Goal: Transaction & Acquisition: Subscribe to service/newsletter

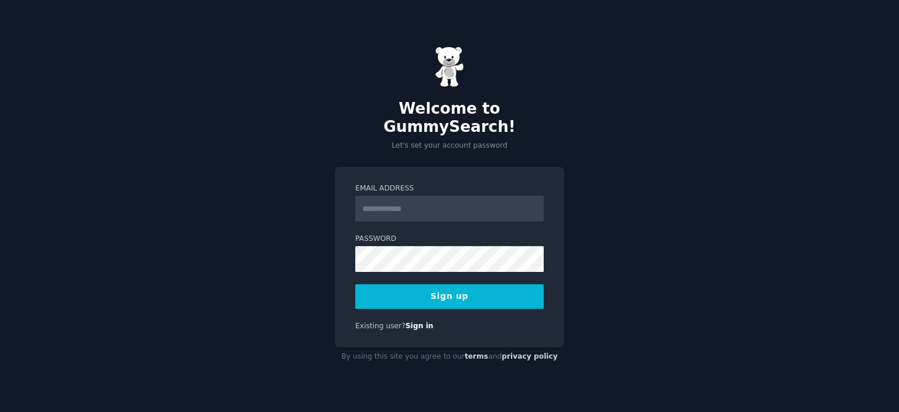
click at [386, 209] on input "Email Address" at bounding box center [449, 209] width 189 height 26
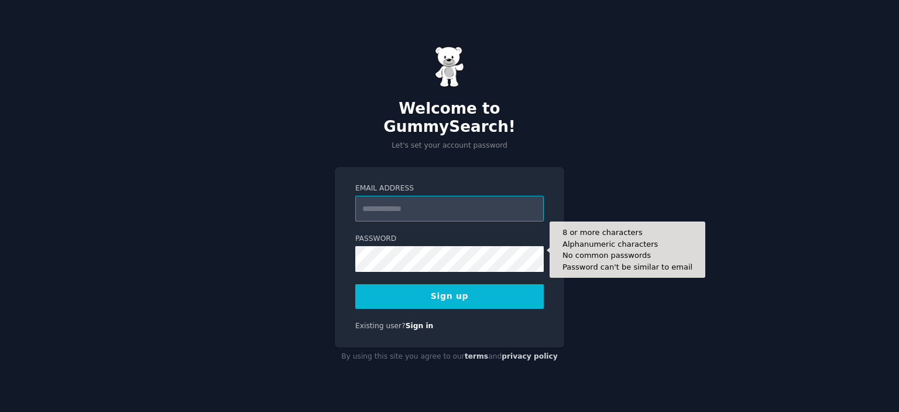
paste input "**********"
type input "**********"
click at [355, 284] on button "Sign up" at bounding box center [449, 296] width 189 height 25
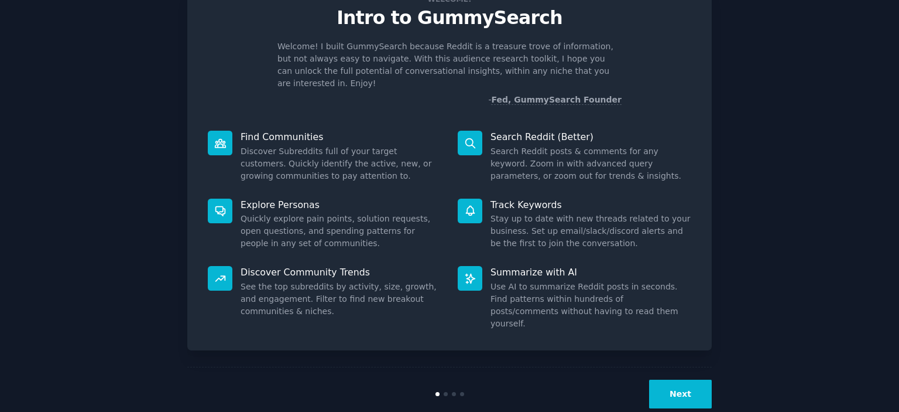
click at [664, 379] on button "Next" at bounding box center [680, 393] width 63 height 29
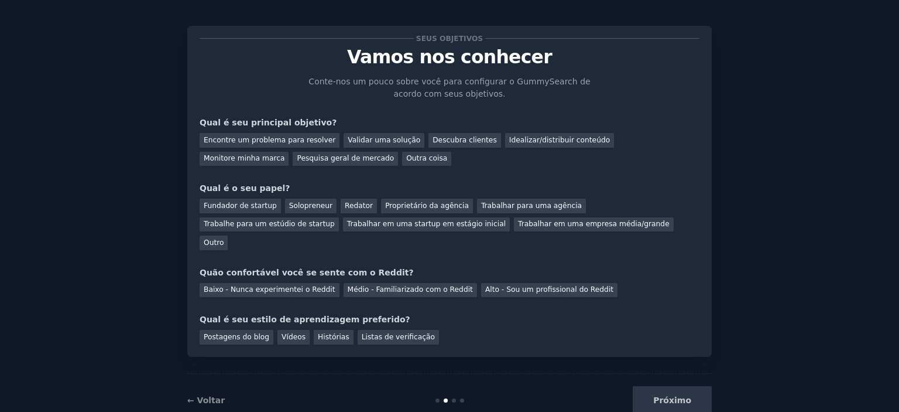
scroll to position [19, 0]
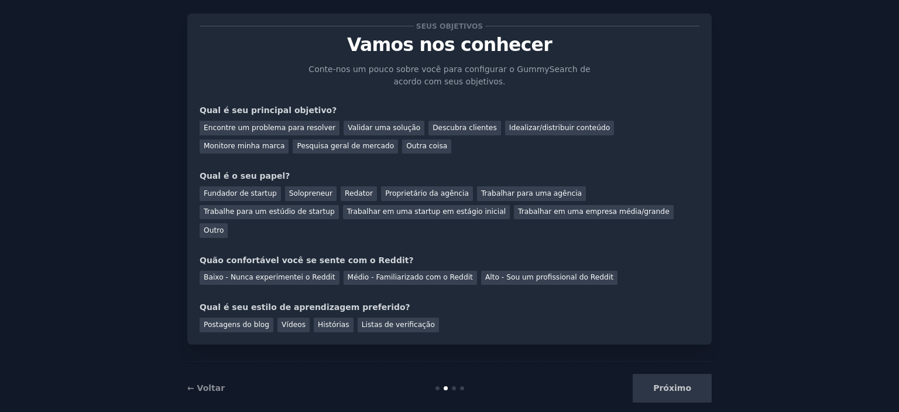
click at [297, 119] on div "Encontre um problema para resolver Validar uma solução Descubra clientes Ideali…" at bounding box center [450, 134] width 500 height 37
click at [298, 126] on font "Encontre um problema para resolver" at bounding box center [270, 128] width 132 height 8
click at [236, 196] on font "Fundador de startup" at bounding box center [240, 193] width 73 height 8
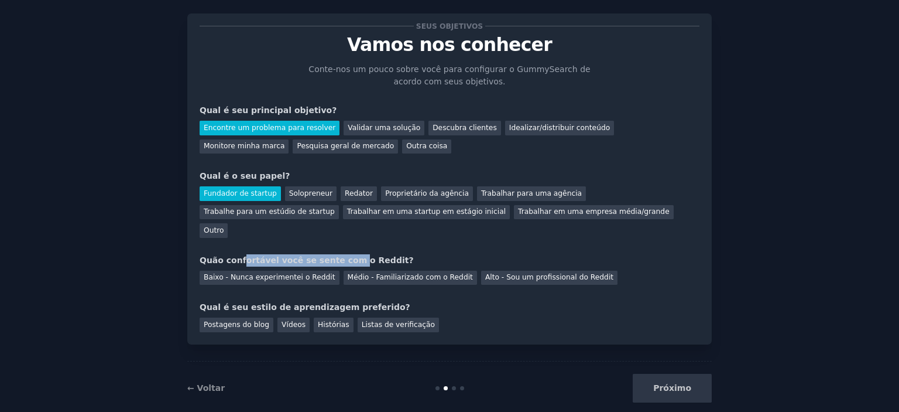
drag, startPoint x: 238, startPoint y: 235, endPoint x: 335, endPoint y: 241, distance: 97.4
click at [335, 241] on div "Seus objetivos Vamos nos conhecer Conte-nos um pouco sobre você para configurar…" at bounding box center [450, 179] width 500 height 306
click at [365, 273] on font "Médio - Familiarizado com o Reddit" at bounding box center [410, 277] width 125 height 8
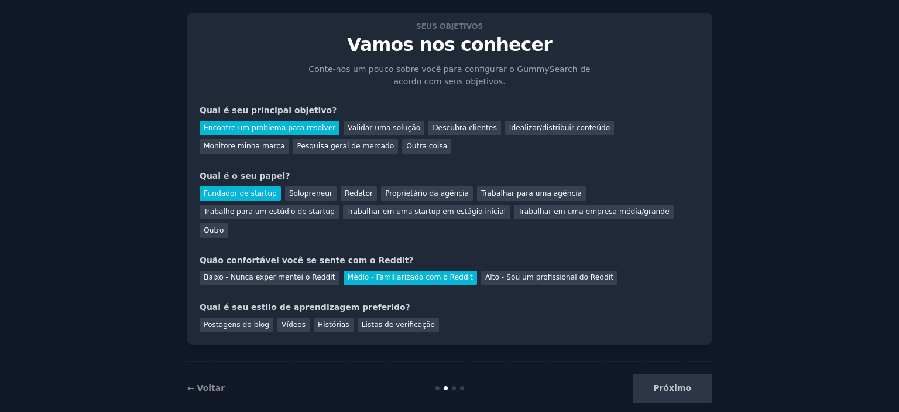
click at [653, 373] on div "Próximo" at bounding box center [624, 387] width 175 height 29
click at [460, 313] on div "Postagens do blog Vídeos Histórias Listas de verificação" at bounding box center [450, 322] width 500 height 19
click at [316, 282] on div "Seus objetivos Vamos nos conhecer Conte-nos um pouco sobre você para configurar…" at bounding box center [450, 179] width 500 height 306
click at [455, 386] on div at bounding box center [449, 388] width 175 height 4
click at [229, 320] on font "Postagens do blog" at bounding box center [237, 324] width 66 height 8
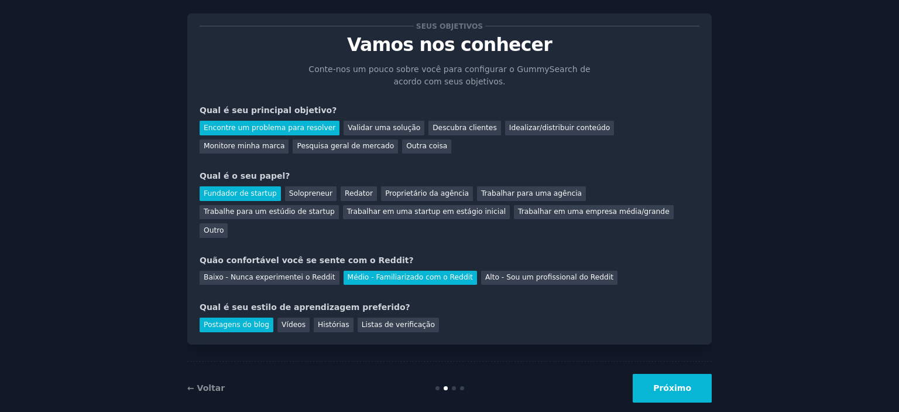
click at [358, 313] on div "Seus objetivos Vamos nos conhecer Conte-nos um pouco sobre você para configurar…" at bounding box center [449, 178] width 525 height 331
click at [362, 320] on font "Listas de verificação" at bounding box center [398, 324] width 73 height 8
click at [246, 320] on font "Postagens do blog" at bounding box center [237, 324] width 66 height 8
click at [665, 378] on button "Próximo" at bounding box center [672, 387] width 79 height 29
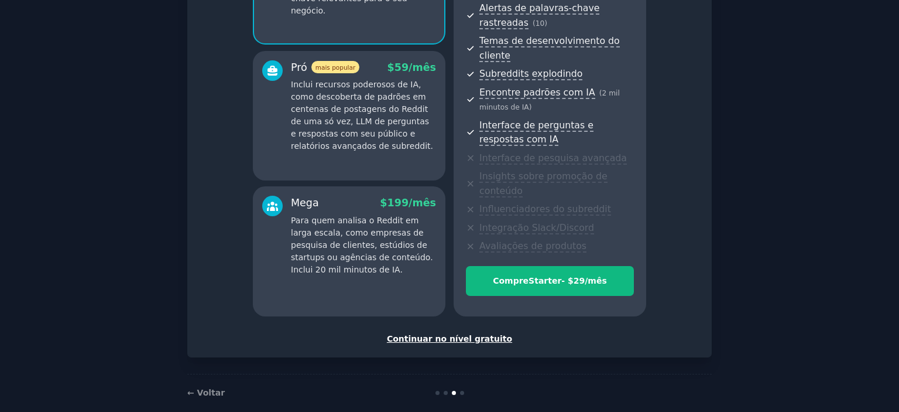
scroll to position [73, 0]
click at [468, 334] on font "Continuar no nível gratuito" at bounding box center [449, 338] width 125 height 9
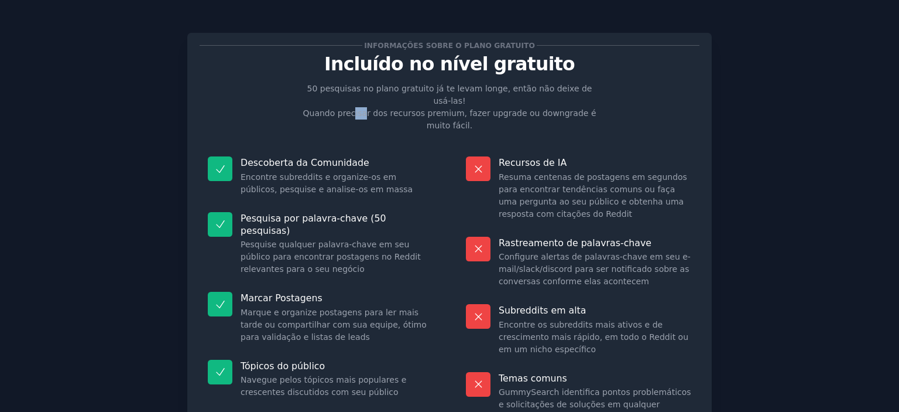
drag, startPoint x: 354, startPoint y: 100, endPoint x: 365, endPoint y: 100, distance: 11.1
click at [365, 108] on font "Quando precisar dos recursos premium, fazer upgrade ou downgrade é muito fácil." at bounding box center [449, 119] width 293 height 22
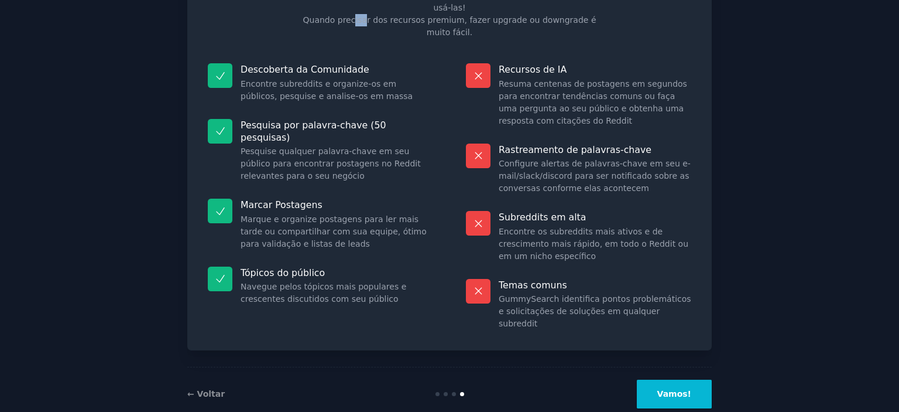
click at [663, 389] on font "Vamos!" at bounding box center [674, 393] width 34 height 9
